Goal: Task Accomplishment & Management: Manage account settings

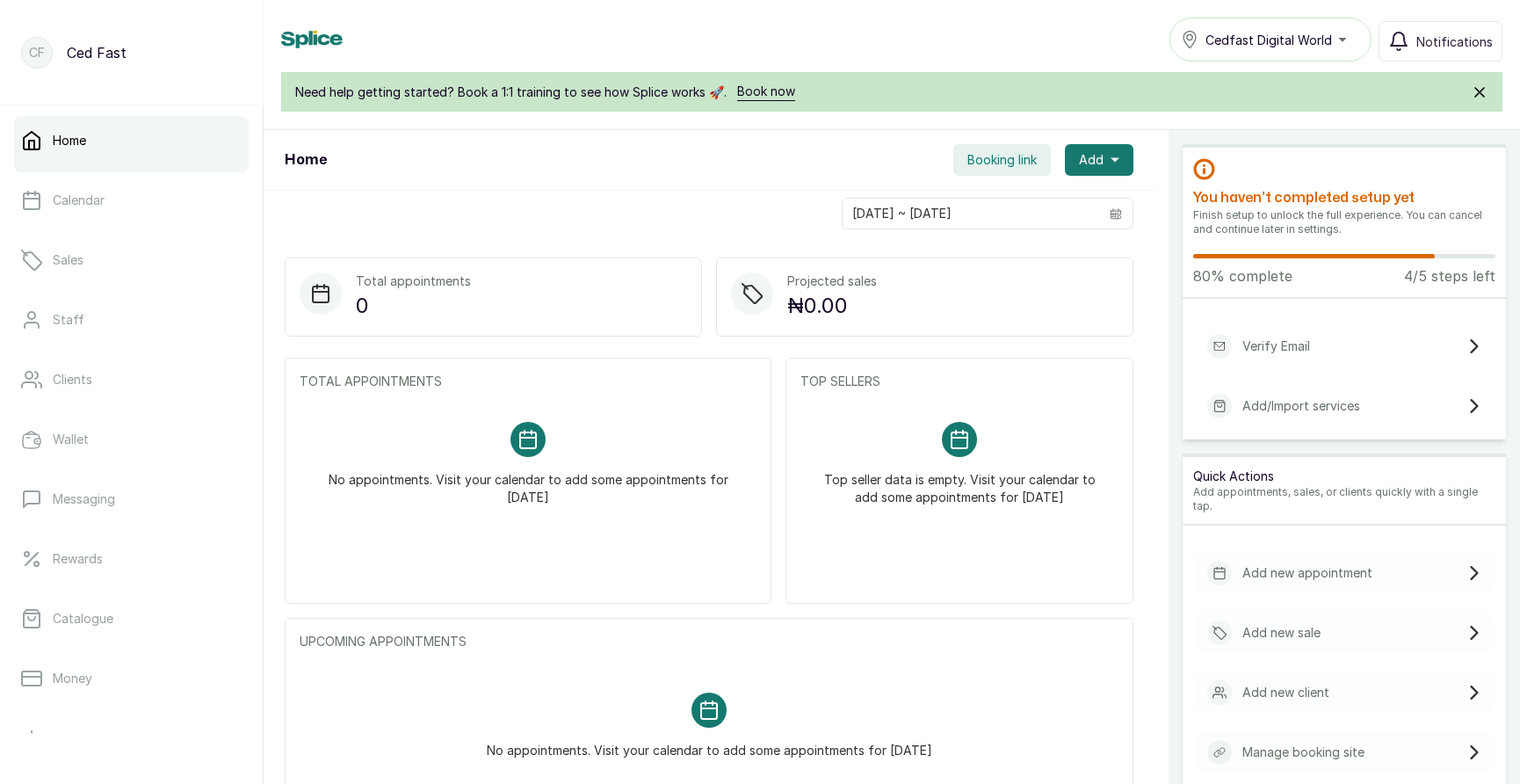
click at [1284, 744] on p "Manage booking site" at bounding box center [1304, 752] width 122 height 18
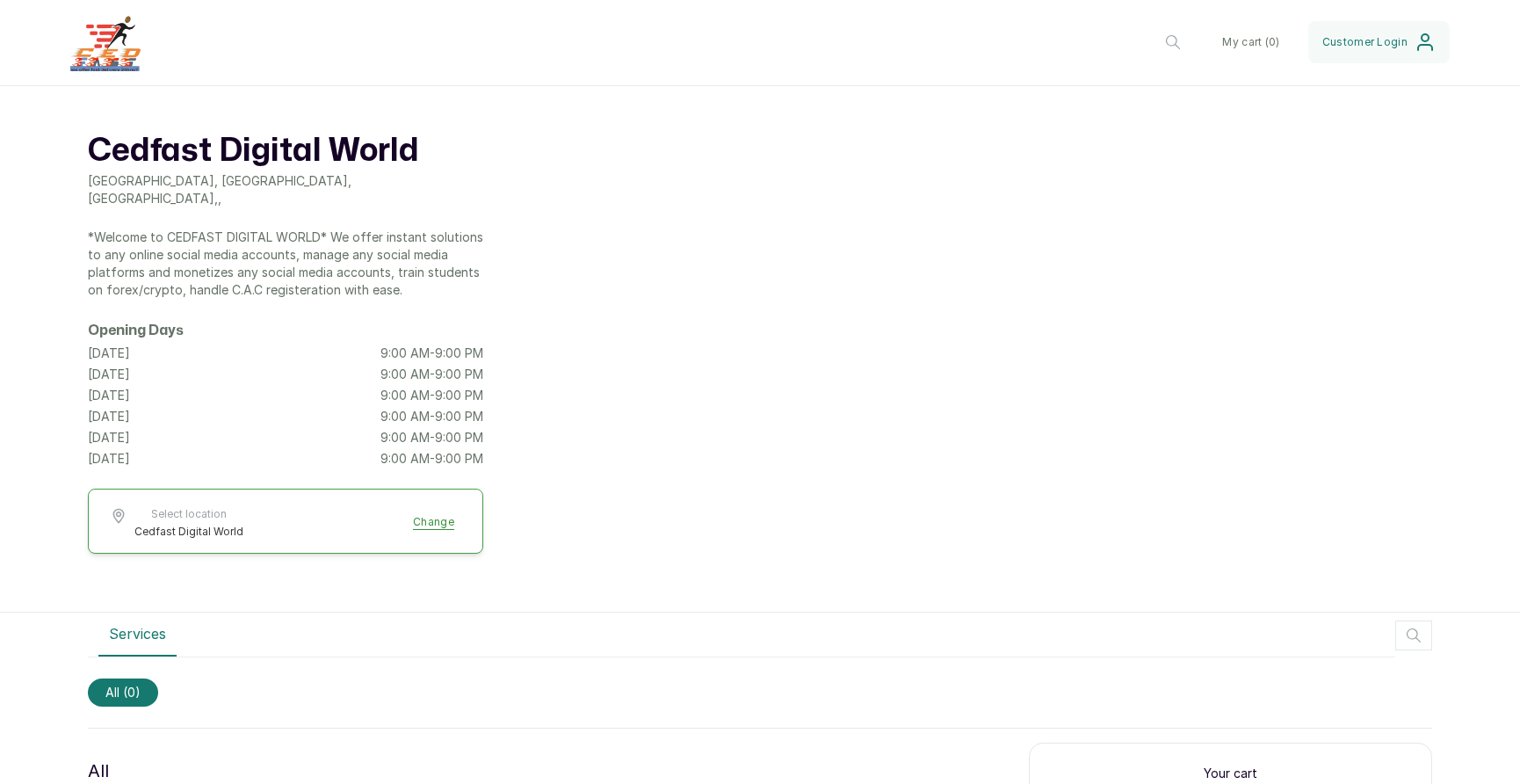
click at [225, 34] on header "Cedfast Digital World Cedfast Digital World Change My cart ( 0 ) Customer Login" at bounding box center [760, 42] width 1520 height 86
click at [318, 294] on div "Cedfast Digital World Ojo, [GEOGRAPHIC_DATA], [GEOGRAPHIC_DATA] , , *Welcome to…" at bounding box center [285, 298] width 395 height 337
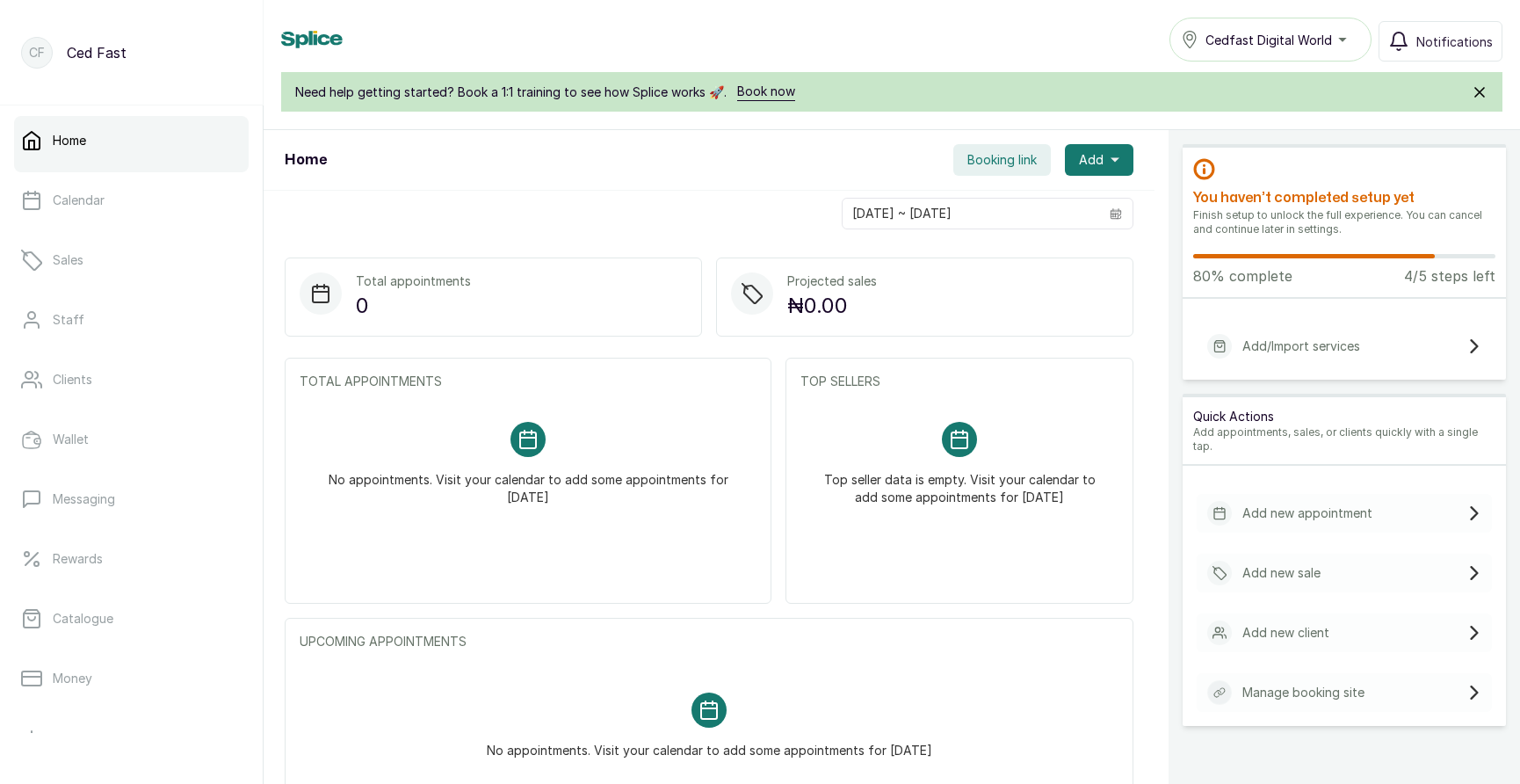
click at [1370, 353] on div "Add/Import services" at bounding box center [1344, 345] width 296 height 39
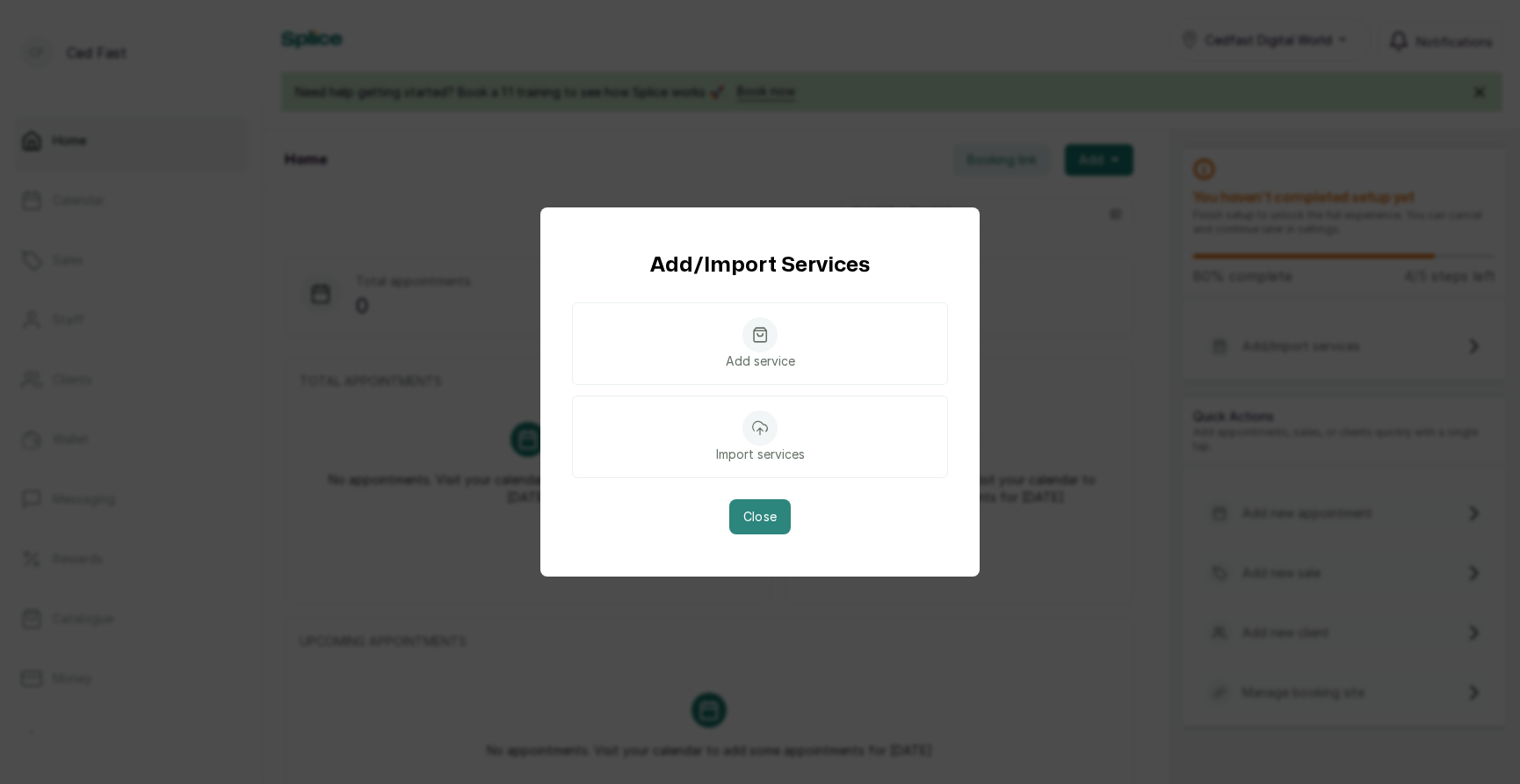
click at [767, 520] on button "Close" at bounding box center [760, 516] width 62 height 35
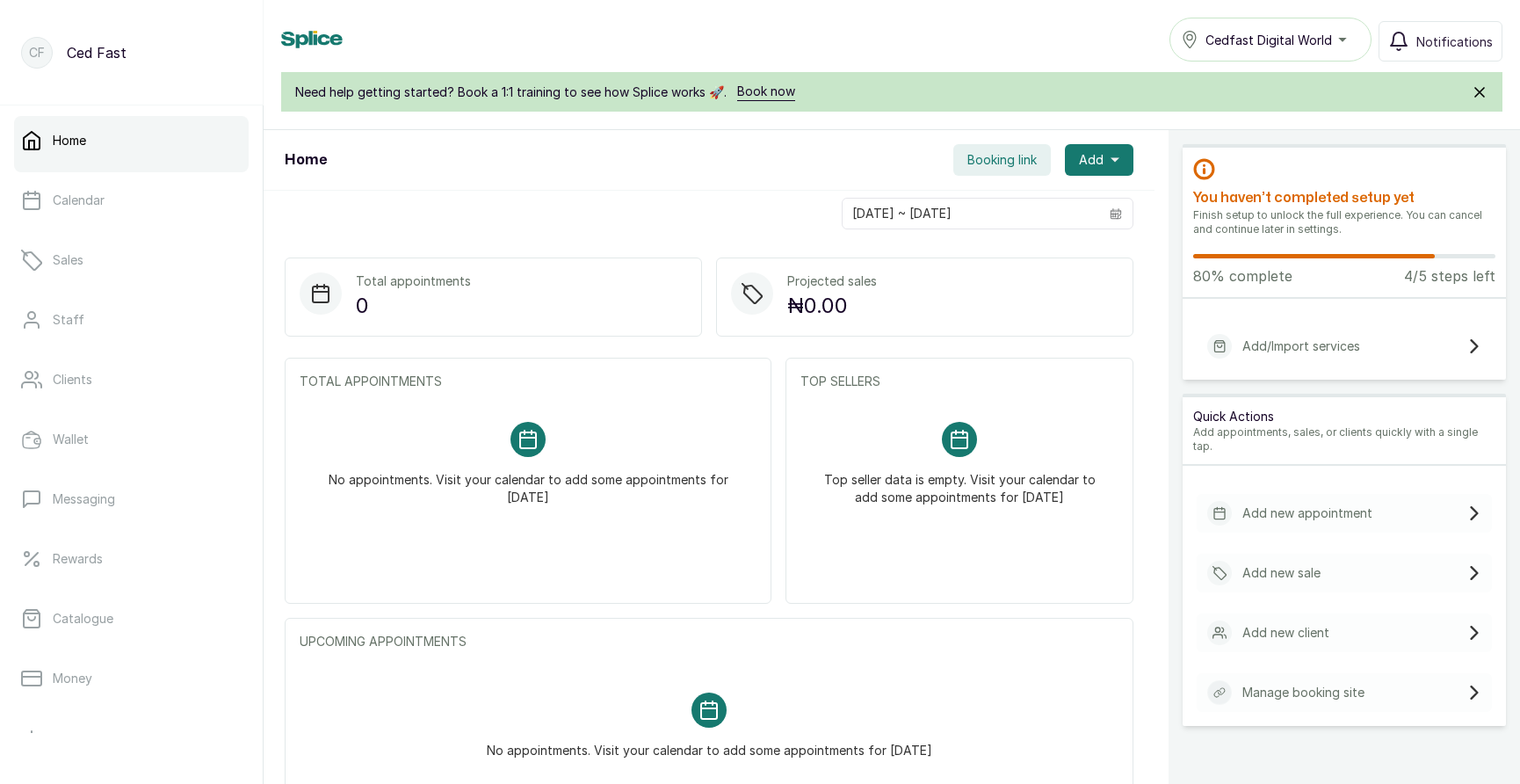
click at [1005, 160] on span "Booking link" at bounding box center [1002, 160] width 70 height 18
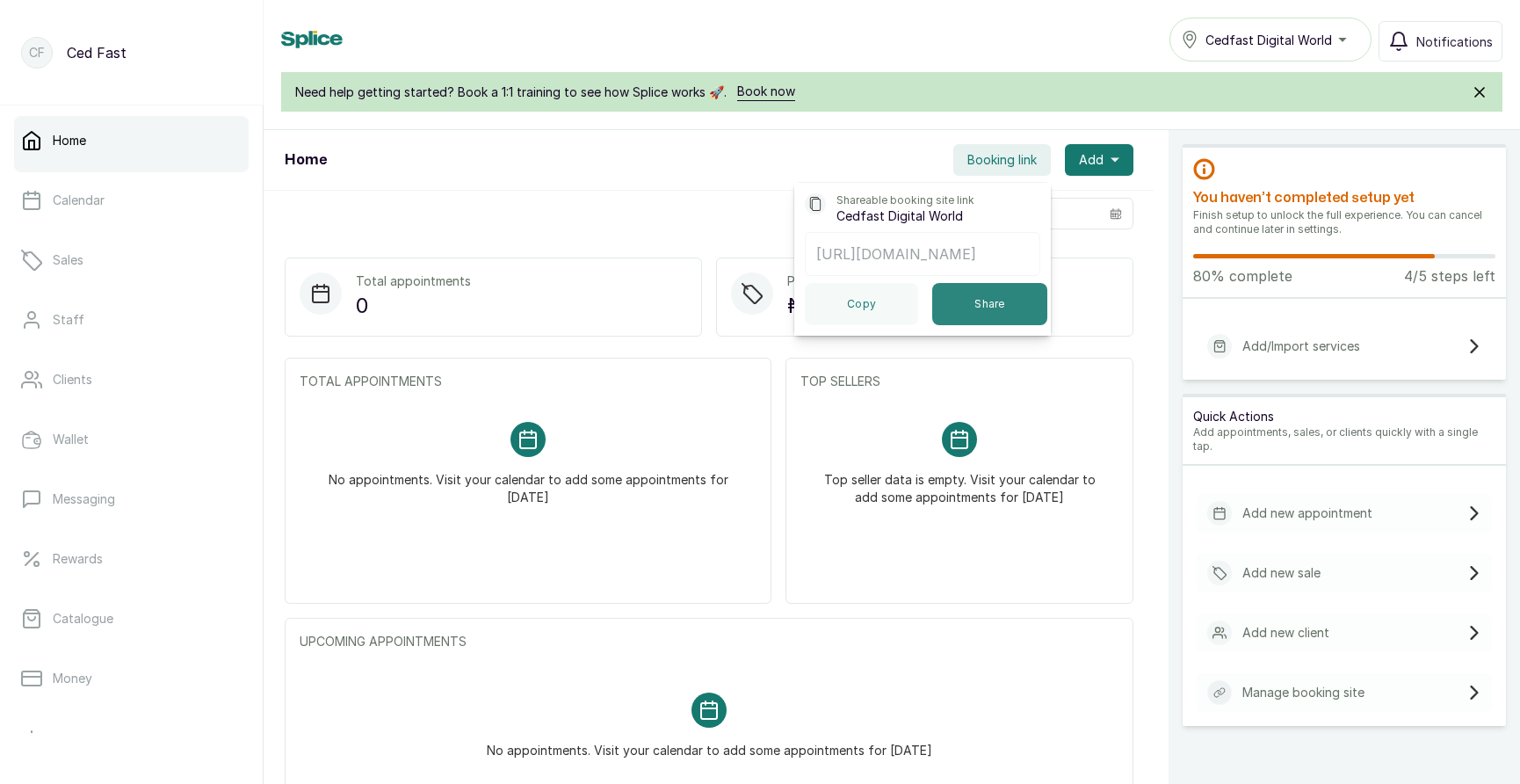
click at [1000, 302] on button "Share" at bounding box center [989, 304] width 115 height 42
click at [1089, 286] on div "Projected sales ₦0.00" at bounding box center [924, 296] width 417 height 79
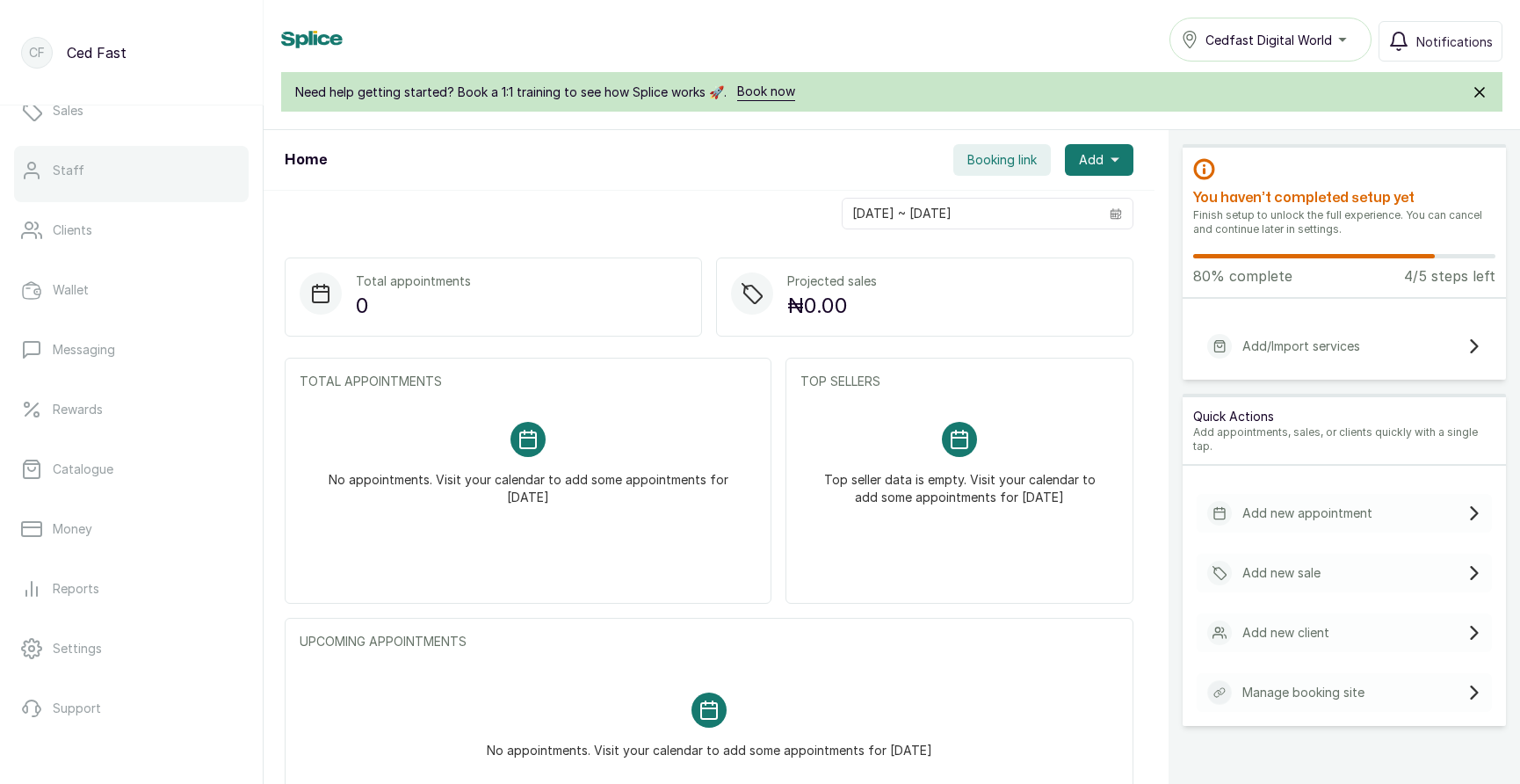
scroll to position [219, 0]
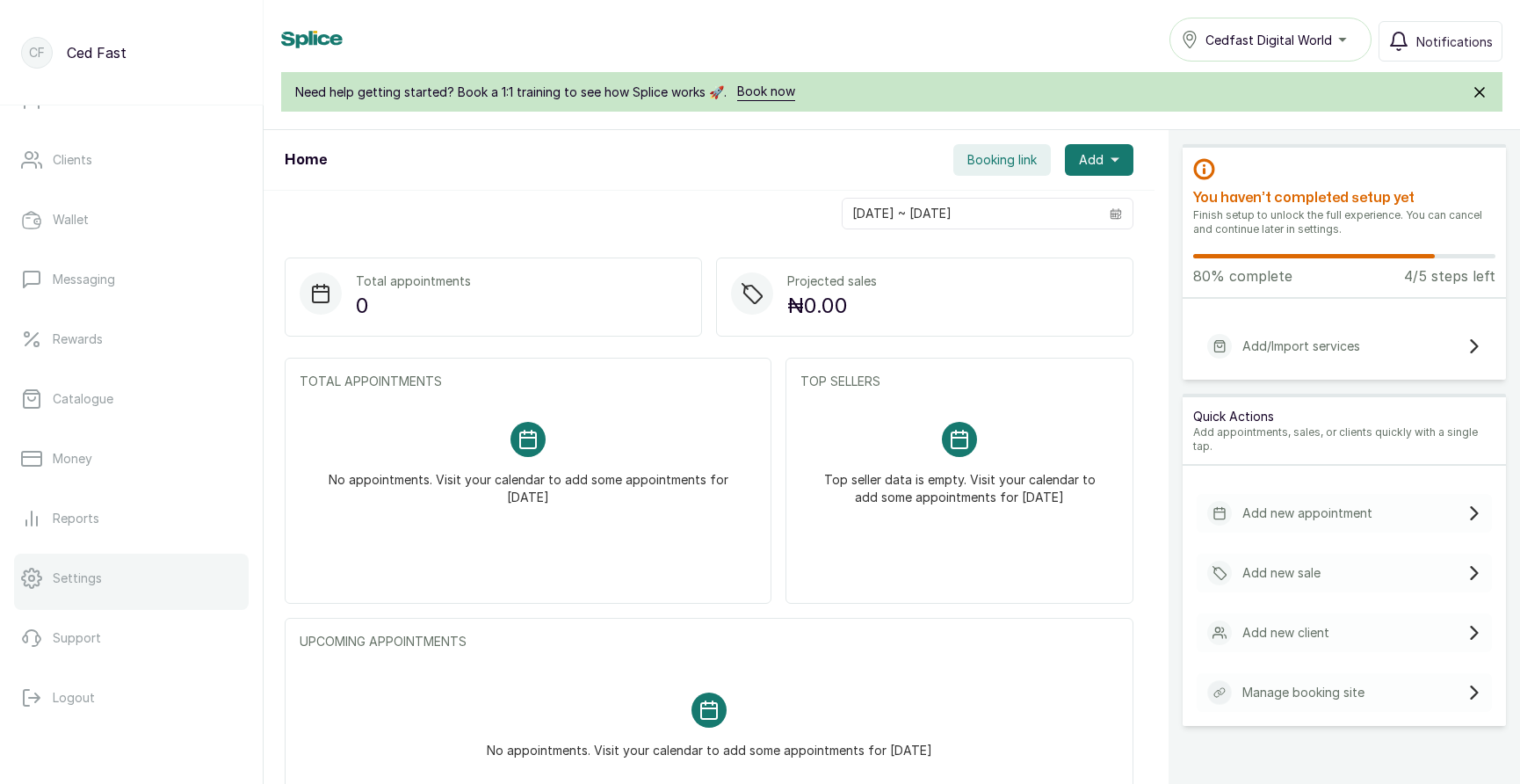
click at [85, 567] on link "Settings" at bounding box center [131, 578] width 234 height 49
